Goal: Information Seeking & Learning: Learn about a topic

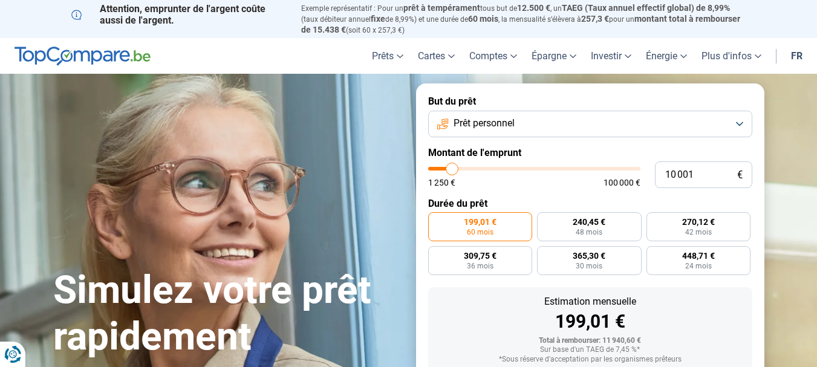
type input "9 750"
type input "9750"
type input "9 500"
type input "9500"
type input "9 000"
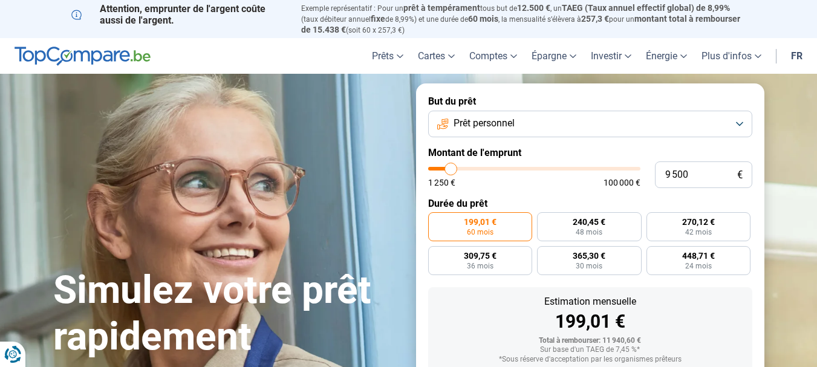
type input "9000"
type input "8 500"
type input "8500"
type input "8 000"
type input "8000"
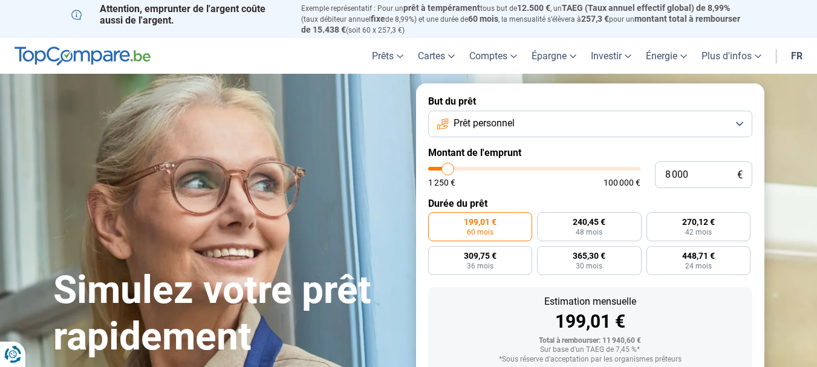
type input "7 500"
type input "7500"
type input "7 250"
type input "7250"
type input "7 000"
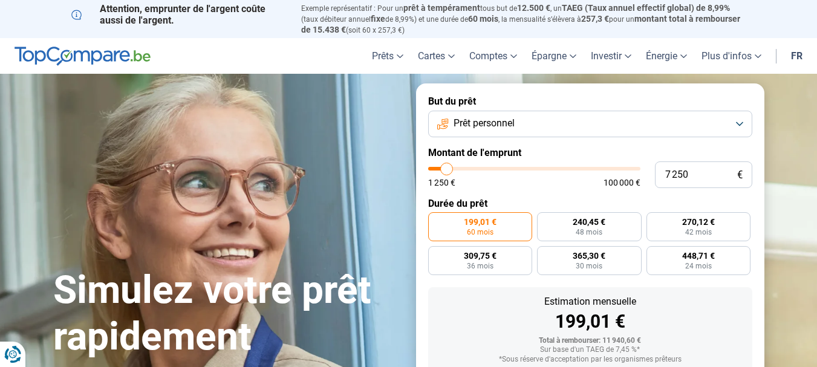
type input "7000"
type input "6 750"
type input "6750"
type input "6 500"
type input "6500"
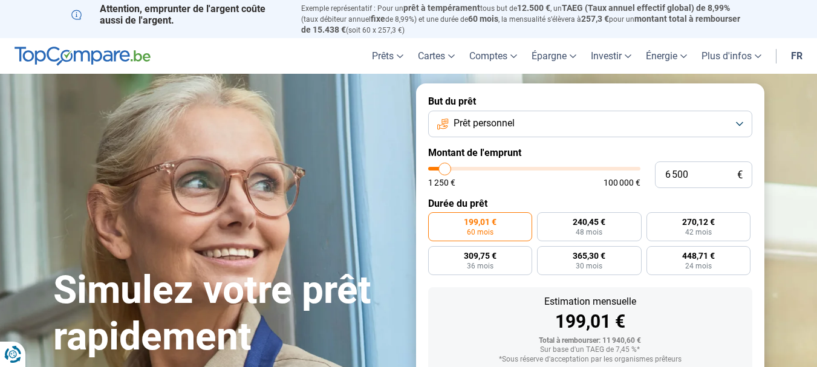
type input "6 000"
type input "6000"
type input "5 750"
type input "5750"
type input "5 500"
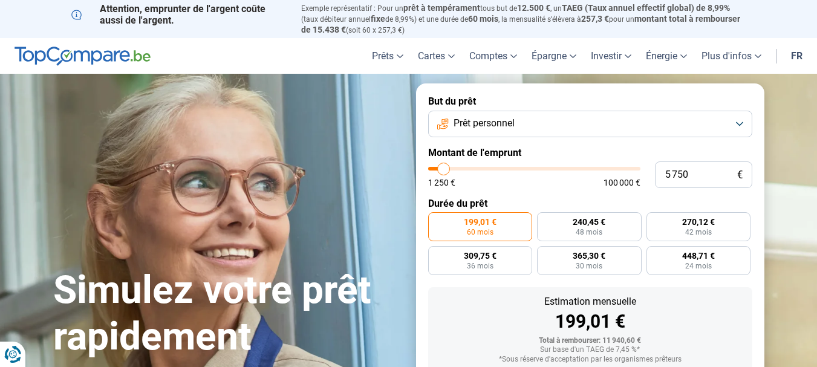
type input "5500"
type input "5 000"
type input "5000"
type input "4 500"
type input "4500"
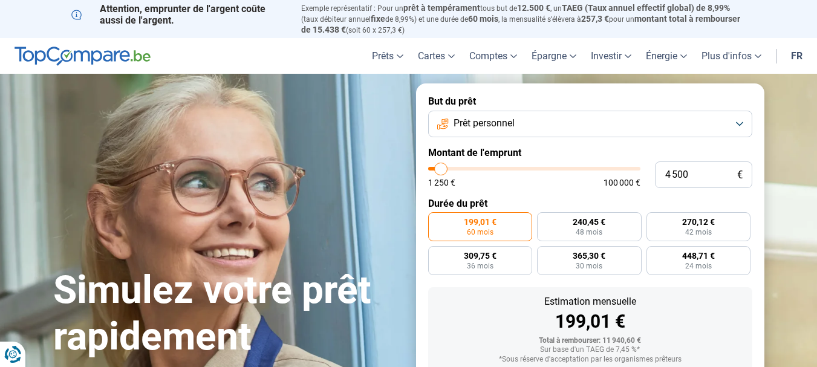
type input "4 250"
type input "4250"
type input "4 000"
type input "4000"
type input "3 750"
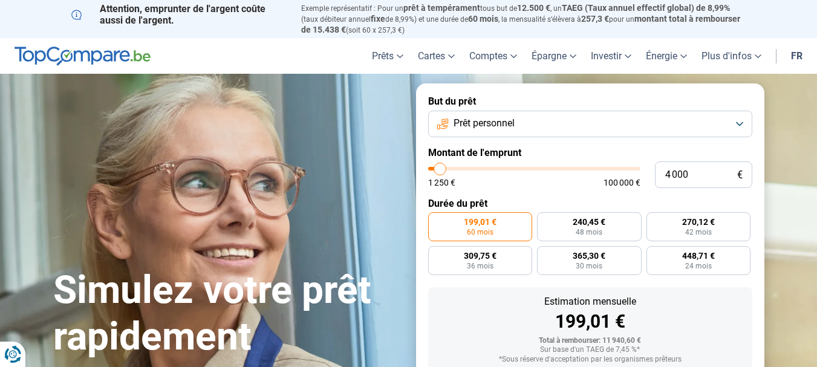
type input "3750"
type input "3 500"
drag, startPoint x: 452, startPoint y: 167, endPoint x: 439, endPoint y: 167, distance: 13.3
type input "3500"
click at [439, 167] on input "range" at bounding box center [534, 169] width 212 height 4
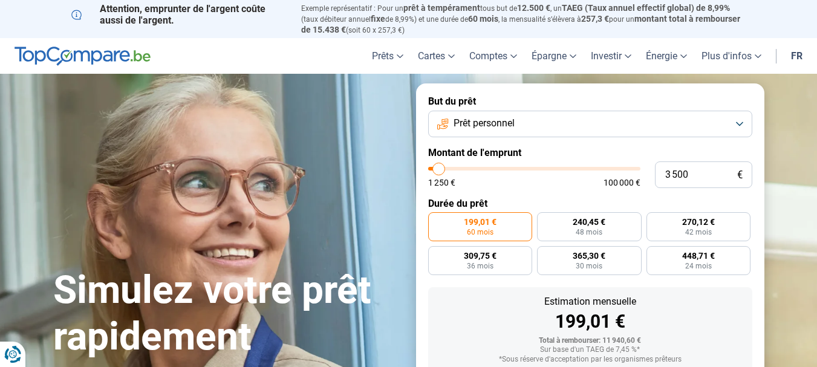
radio input "true"
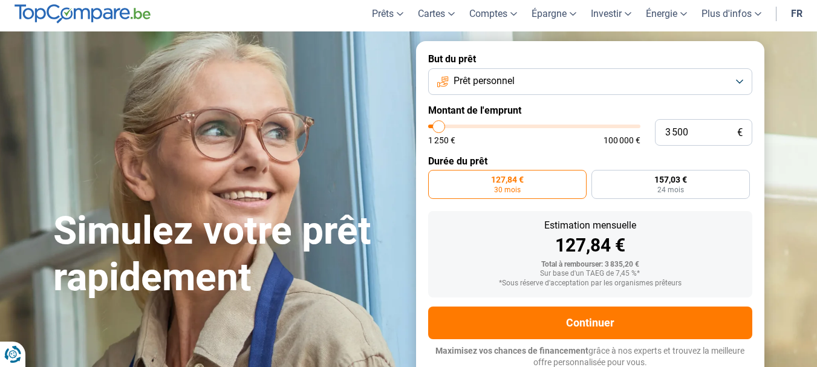
scroll to position [43, 0]
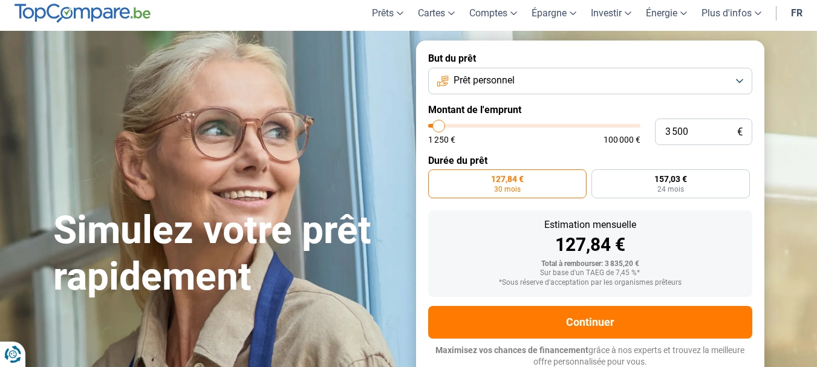
type input "3 750"
type input "3750"
type input "4 000"
type input "4000"
type input "4 250"
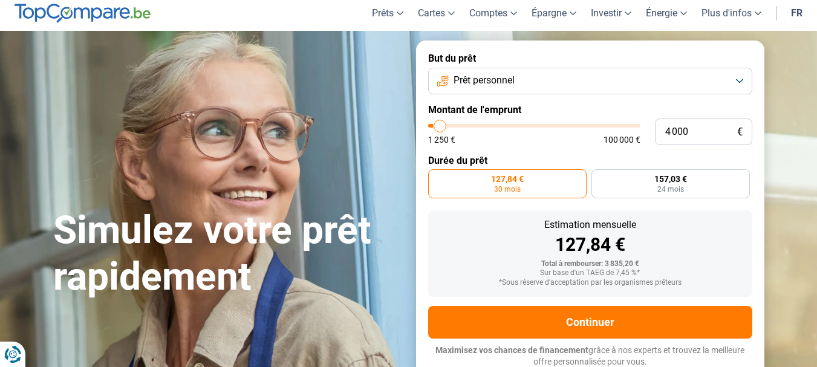
type input "4250"
type input "5 000"
type input "5000"
type input "5 250"
type input "5250"
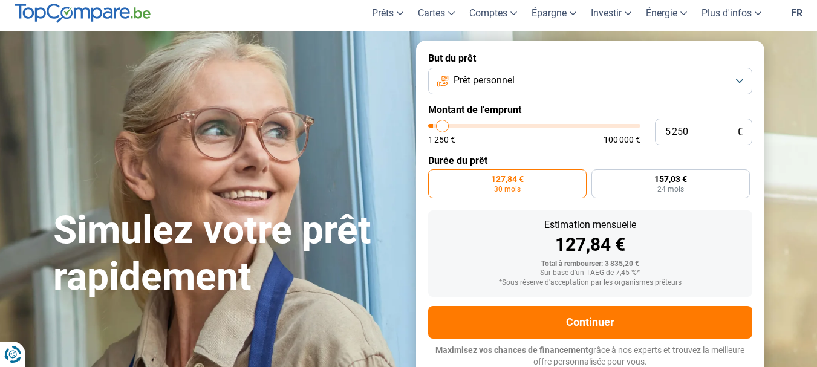
type input "5 500"
type input "5500"
type input "6 000"
type input "6000"
type input "7 250"
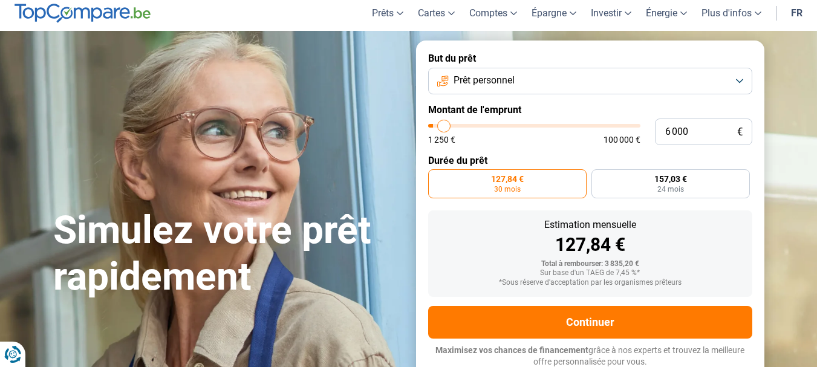
type input "7250"
type input "8 750"
type input "8750"
type input "10 250"
type input "10250"
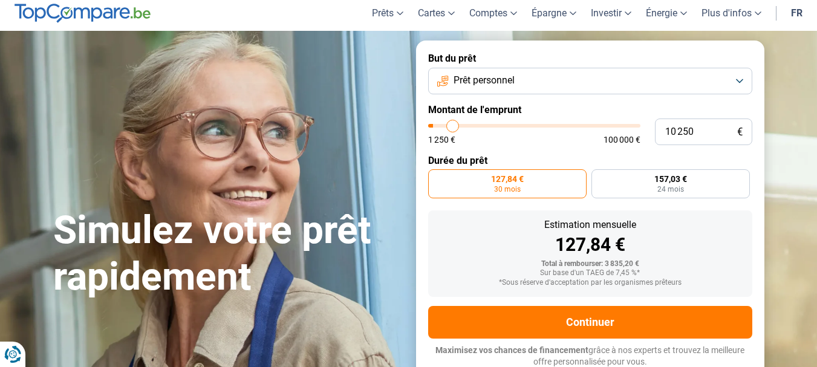
type input "11 750"
type input "11750"
type input "12 500"
type input "12500"
type input "13 000"
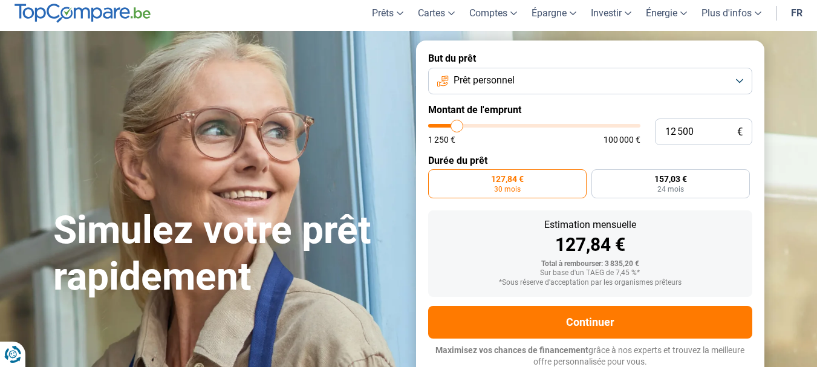
type input "13000"
type input "13 250"
type input "13250"
type input "14 250"
type input "14250"
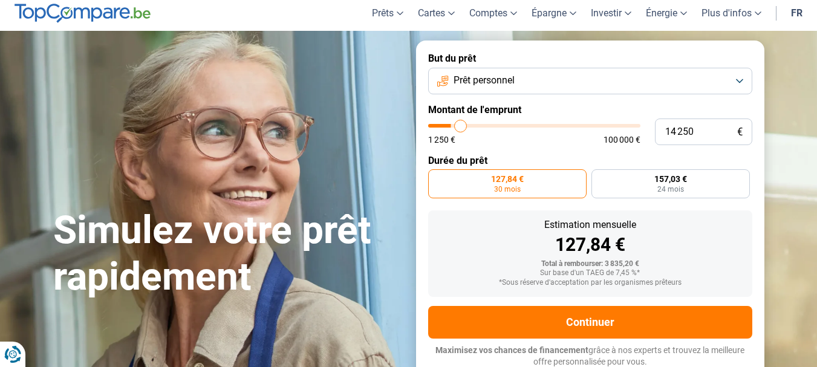
type input "16 250"
type input "16250"
type input "19 250"
type input "19250"
type input "21 750"
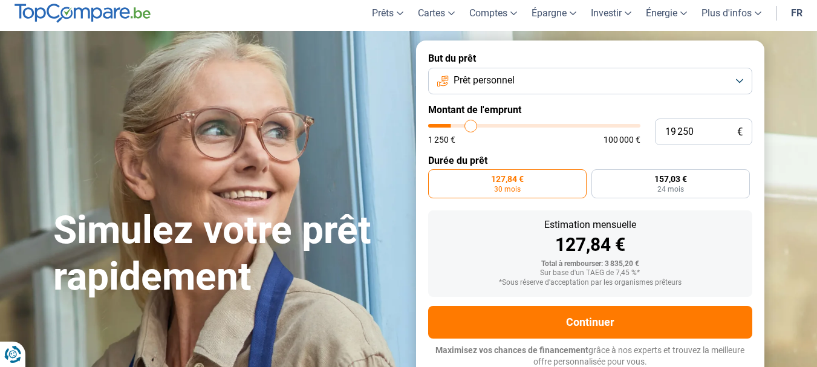
type input "21750"
type input "23 750"
type input "23750"
type input "26 500"
type input "26500"
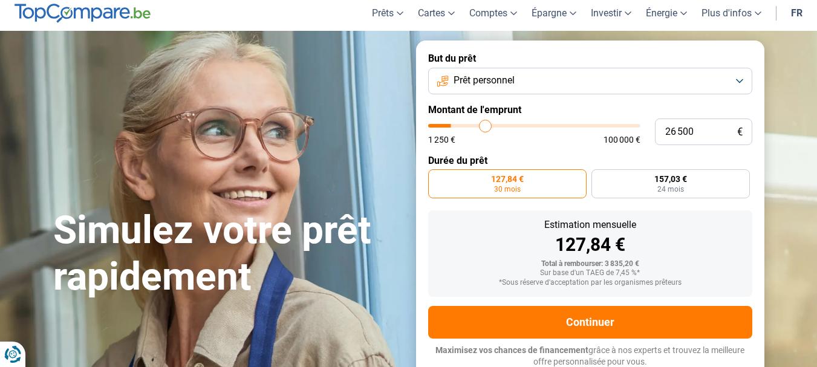
type input "27 750"
type input "27750"
type input "28 250"
type input "28250"
type input "28 750"
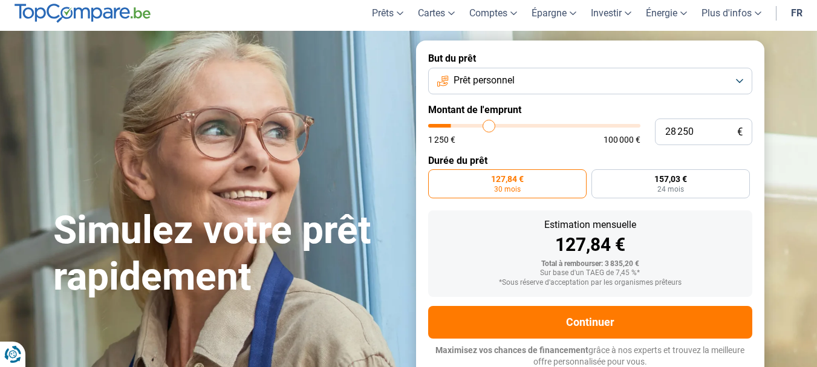
type input "28750"
type input "29 250"
type input "29250"
type input "29 750"
type input "29750"
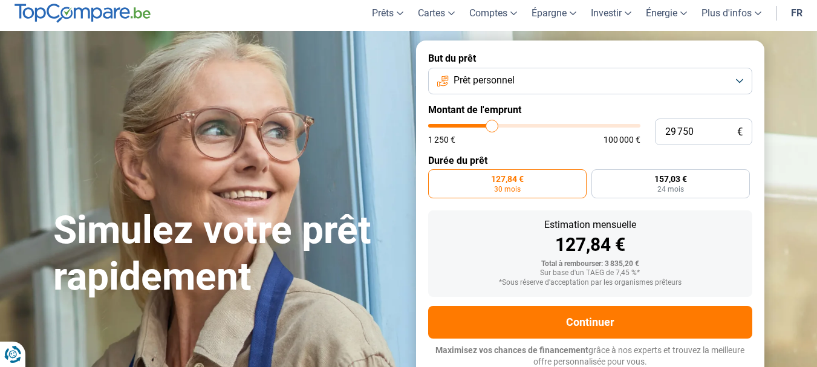
type input "30 500"
type input "30500"
type input "32 000"
type input "32000"
type input "33 500"
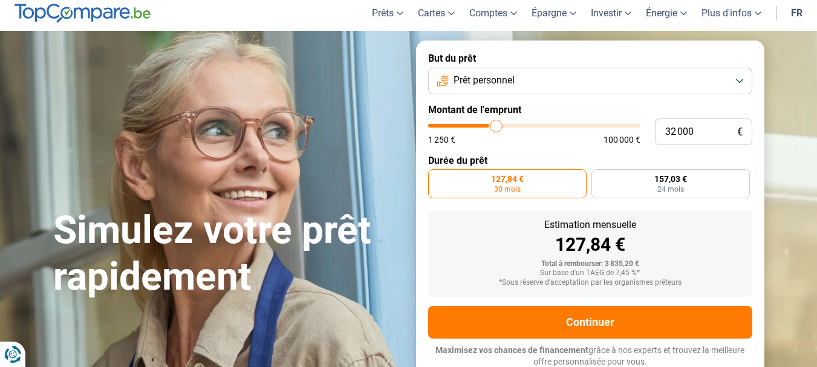
type input "33500"
type input "34 000"
type input "34000"
type input "34 250"
type input "34250"
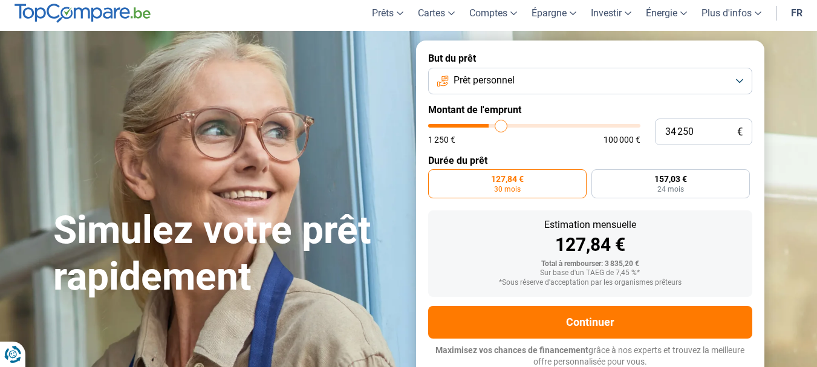
type input "34 750"
type input "34750"
type input "35 000"
type input "35000"
type input "35 750"
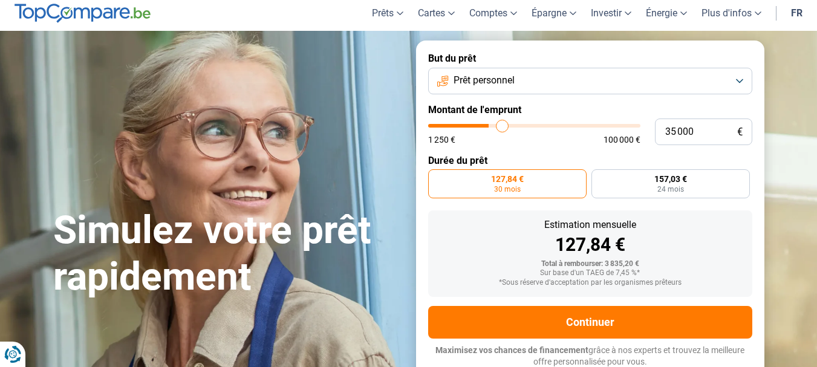
type input "35750"
type input "36 750"
type input "36750"
type input "38 500"
type input "38500"
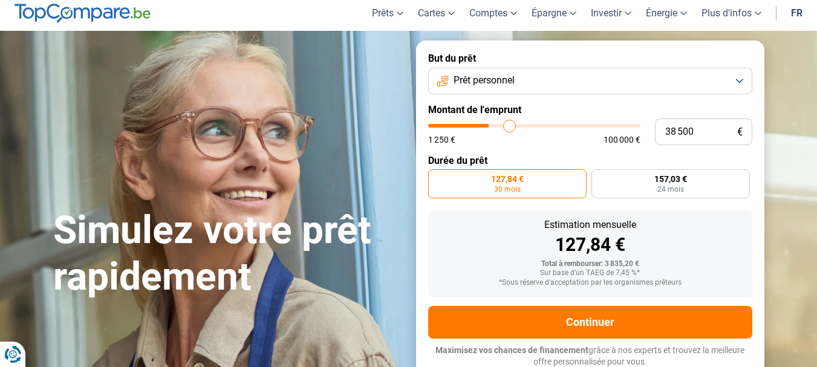
type input "40 750"
type input "40750"
type input "42 500"
type input "42500"
type input "43 000"
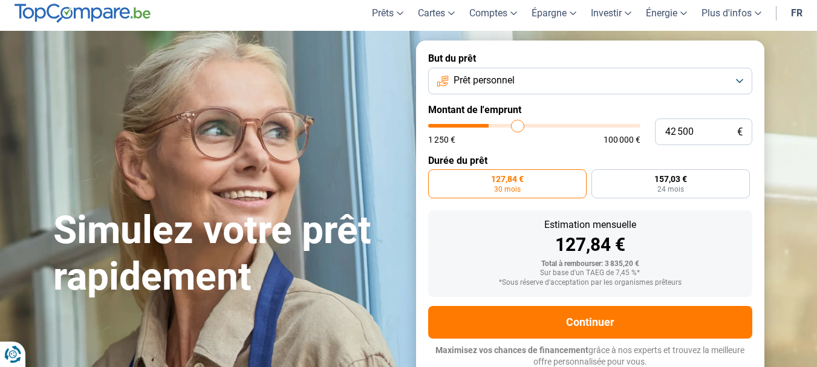
type input "43000"
type input "43 500"
type input "43500"
type input "43 000"
type input "43000"
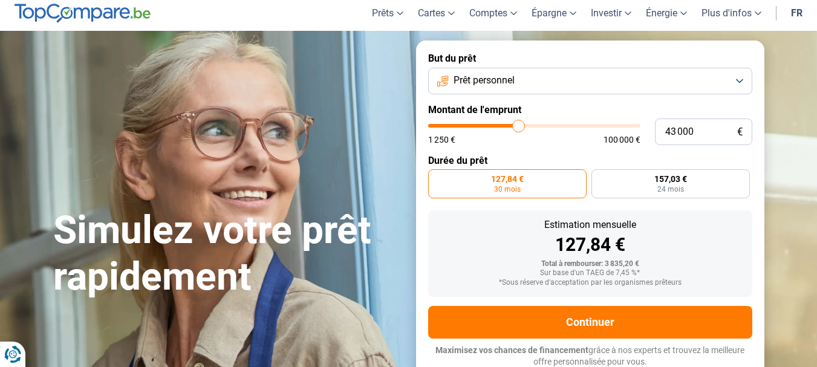
type input "42 500"
type input "42500"
type input "42 250"
type input "42250"
type input "41 500"
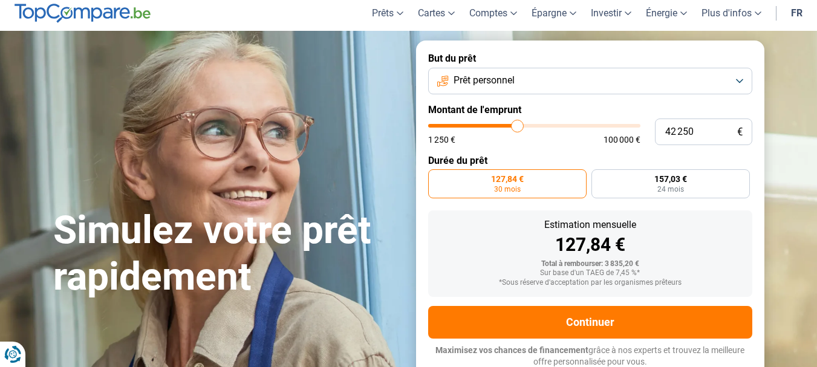
type input "41500"
type input "41 250"
type input "41250"
type input "41 000"
type input "41000"
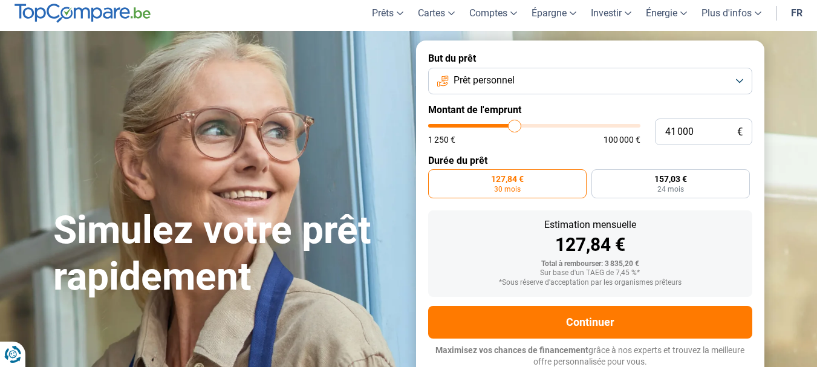
type input "40 000"
type input "40000"
type input "39 250"
type input "39250"
type input "38 500"
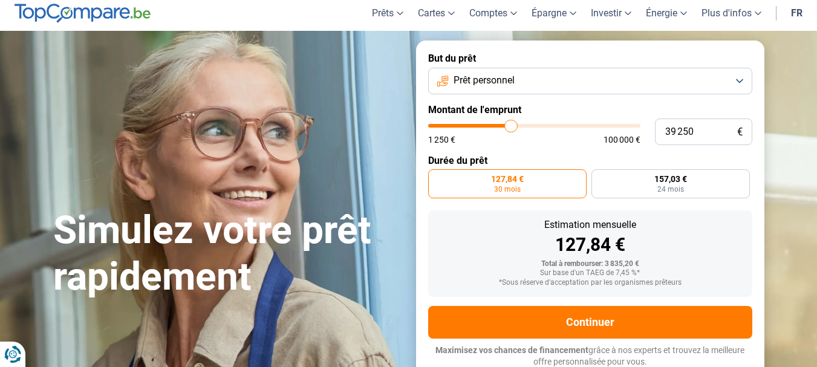
type input "38500"
type input "38 000"
type input "38000"
type input "37 250"
type input "37250"
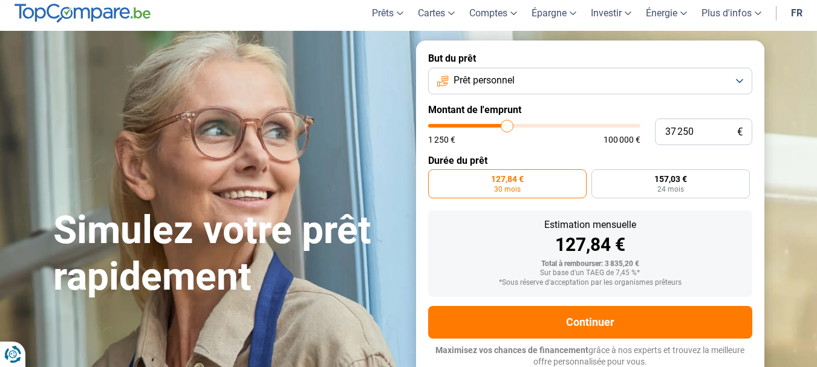
type input "36 750"
type input "36750"
type input "35 750"
type input "35750"
type input "35 250"
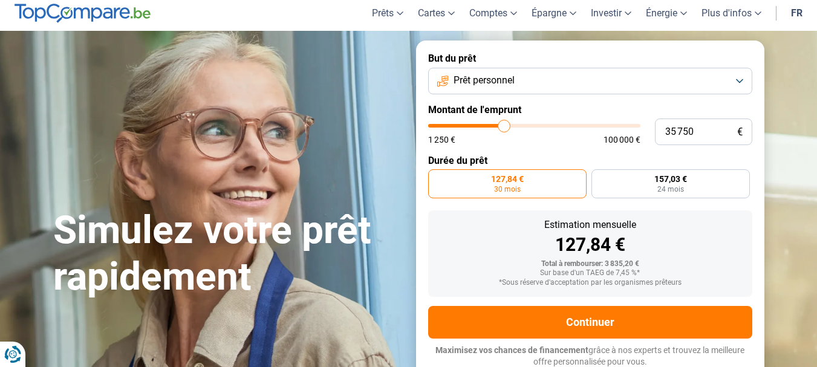
type input "35250"
type input "34 750"
type input "34750"
type input "34 250"
type input "34250"
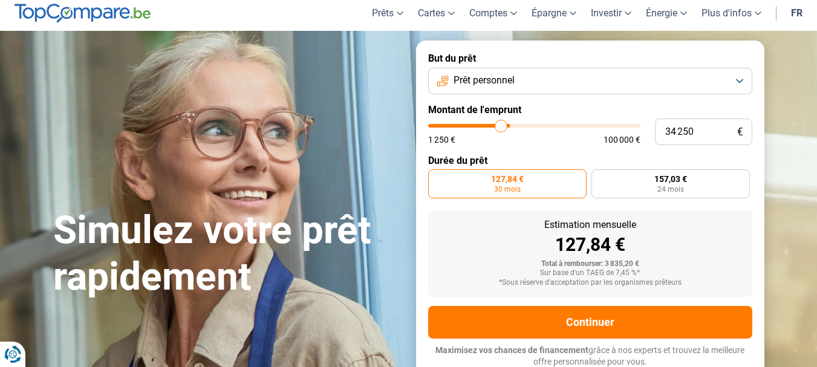
type input "34 000"
type input "34000"
type input "33 750"
type input "33750"
type input "33 500"
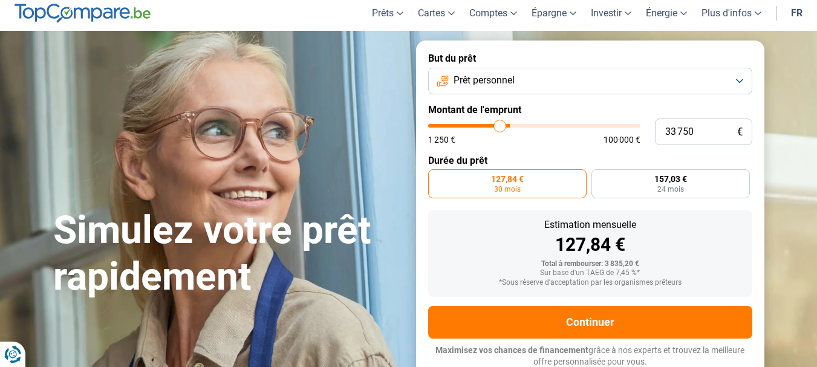
type input "33500"
type input "33 250"
type input "33250"
type input "32 250"
type input "32250"
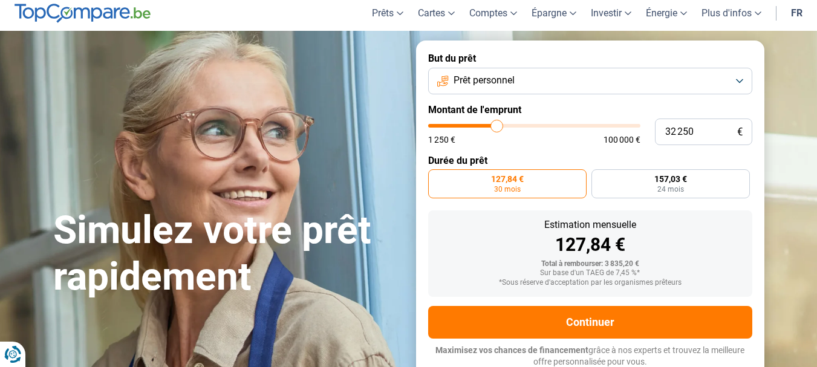
type input "32 000"
type input "32000"
type input "31 000"
type input "31000"
type input "30 750"
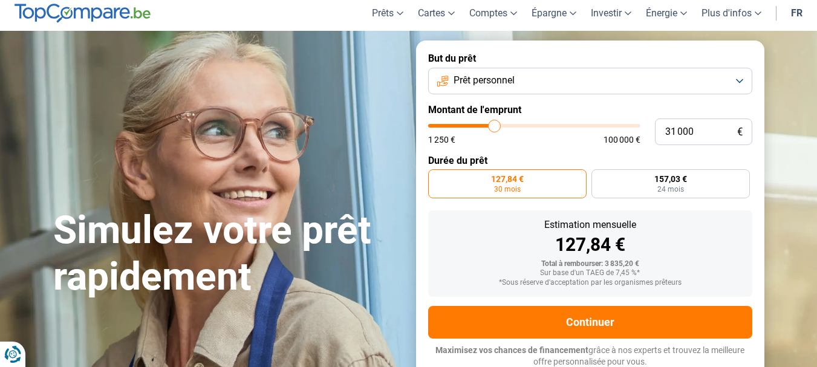
type input "30750"
type input "29 750"
type input "29750"
type input "29 000"
type input "29000"
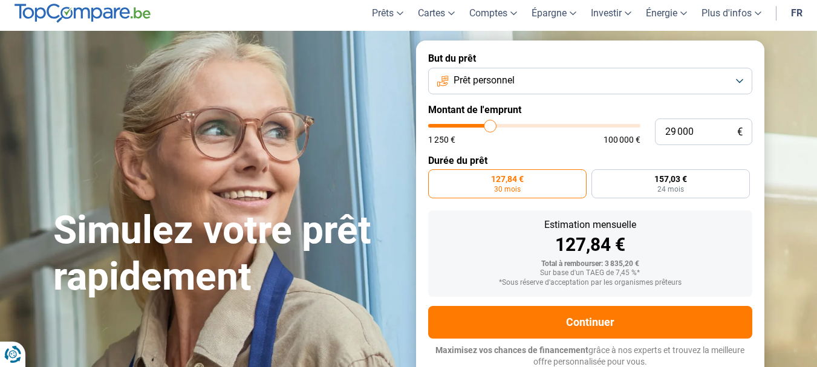
type input "28 250"
type input "28250"
type input "27 750"
type input "27750"
type input "27 250"
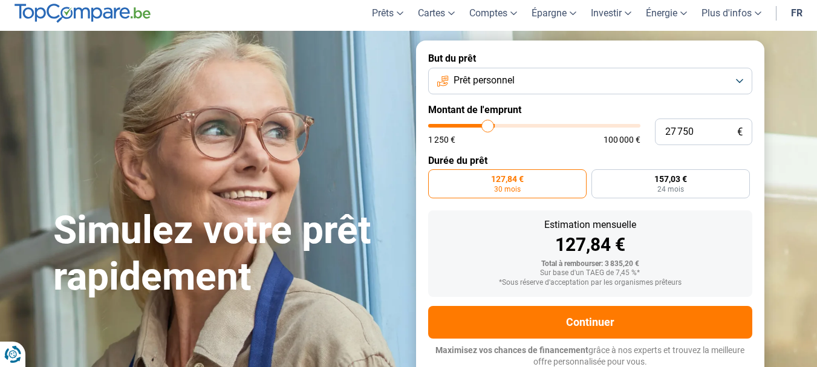
type input "27250"
type input "26 500"
type input "26500"
type input "26 250"
type input "26250"
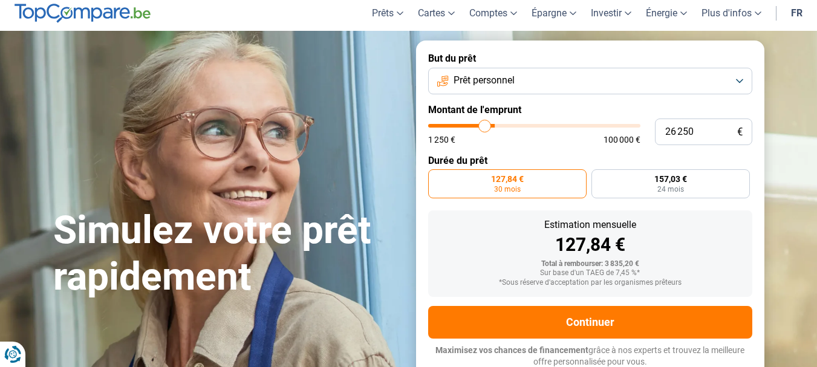
type input "26 000"
type input "26000"
type input "25 750"
type input "25750"
type input "25 250"
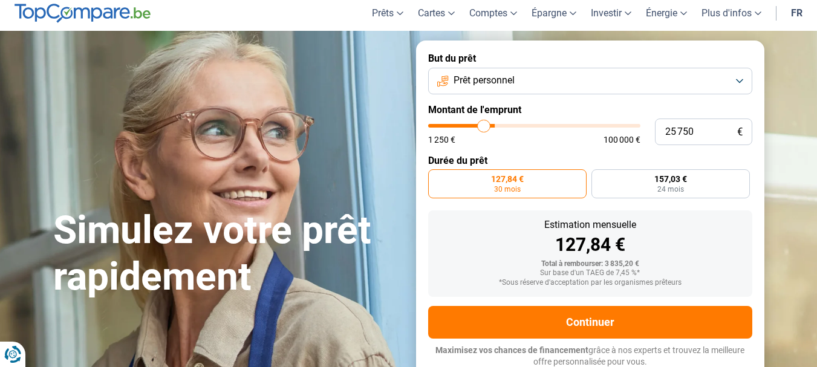
type input "25250"
type input "25 000"
type input "25000"
type input "24 500"
type input "24500"
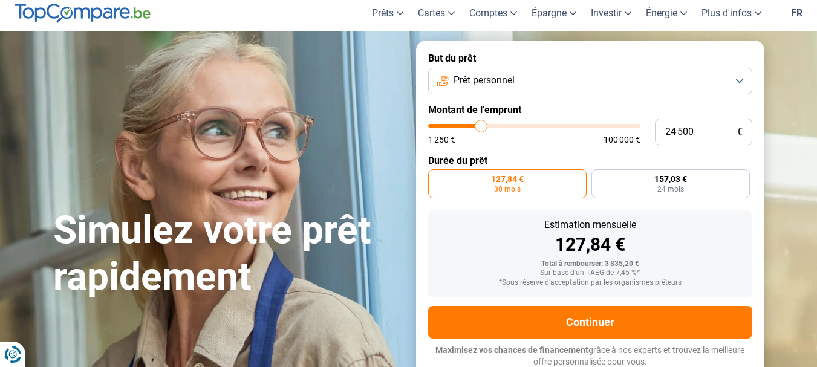
type input "23 750"
type input "23750"
type input "23 250"
type input "23250"
type input "23 000"
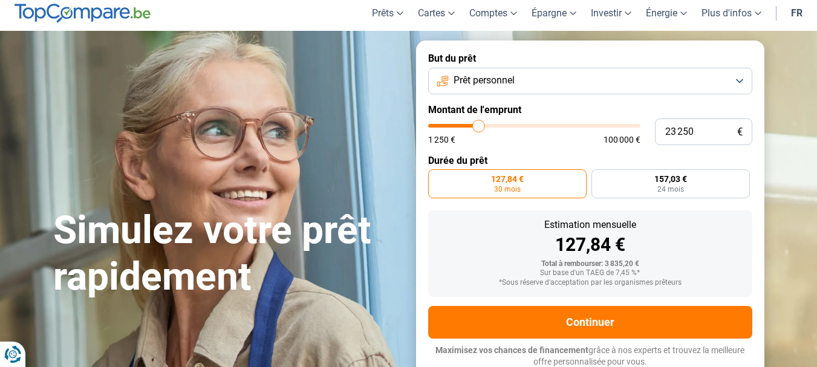
type input "23000"
type input "22 250"
type input "22250"
type input "21 750"
type input "21750"
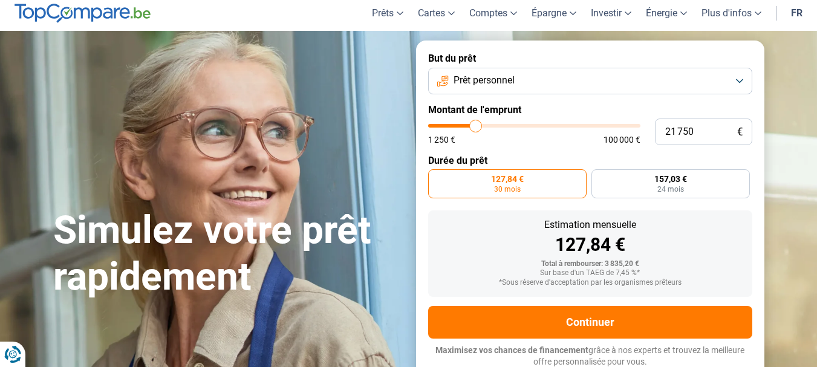
type input "21 500"
drag, startPoint x: 439, startPoint y: 128, endPoint x: 452, endPoint y: 133, distance: 14.4
click at [452, 128] on input "range" at bounding box center [534, 126] width 212 height 4
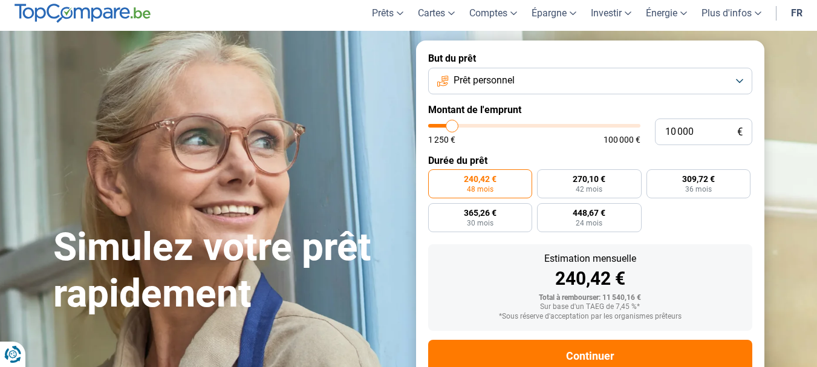
scroll to position [77, 0]
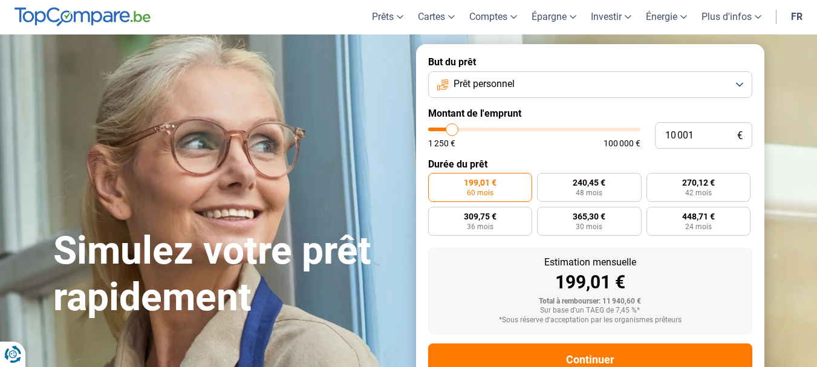
scroll to position [60, 0]
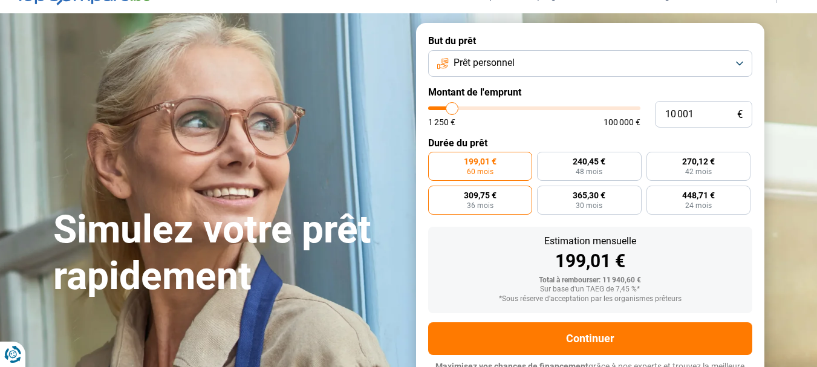
drag, startPoint x: 512, startPoint y: 202, endPoint x: 500, endPoint y: 208, distance: 14.1
click at [513, 203] on label "309,75 € 36 mois" at bounding box center [480, 200] width 105 height 29
click at [436, 194] on input "309,75 € 36 mois" at bounding box center [432, 190] width 8 height 8
radio input "true"
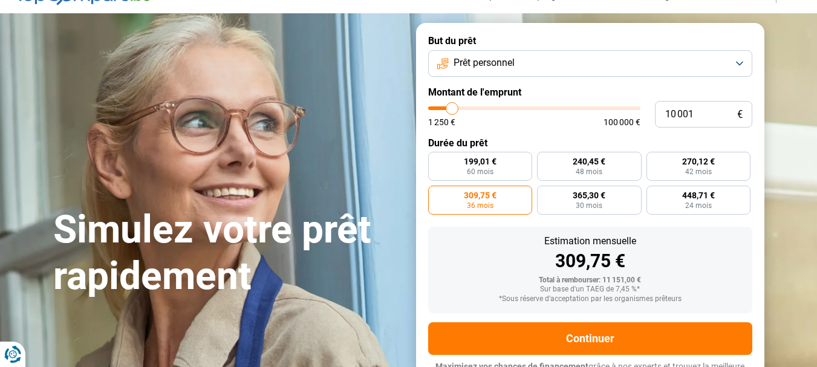
scroll to position [77, 0]
